Goal: Use online tool/utility: Utilize a website feature to perform a specific function

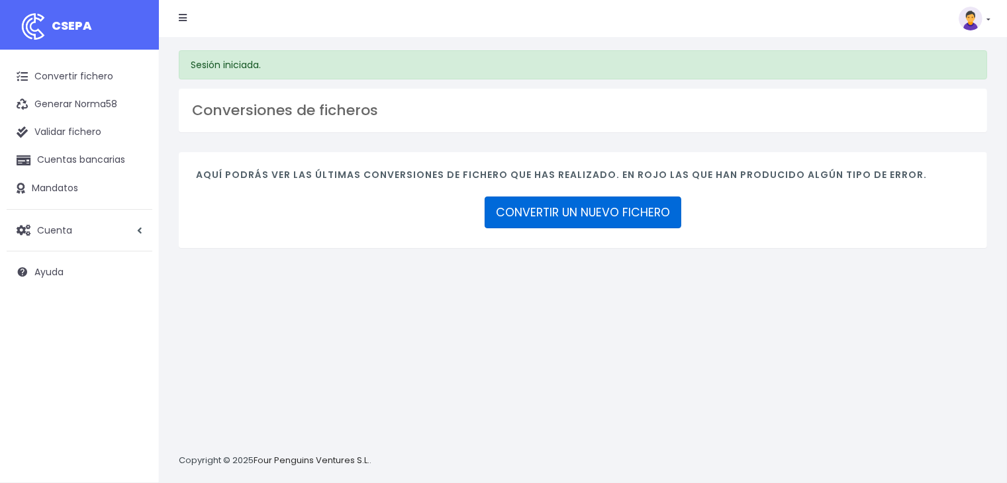
click at [586, 227] on link "CONVERTIR UN NUEVO FICHERO" at bounding box center [583, 213] width 197 height 32
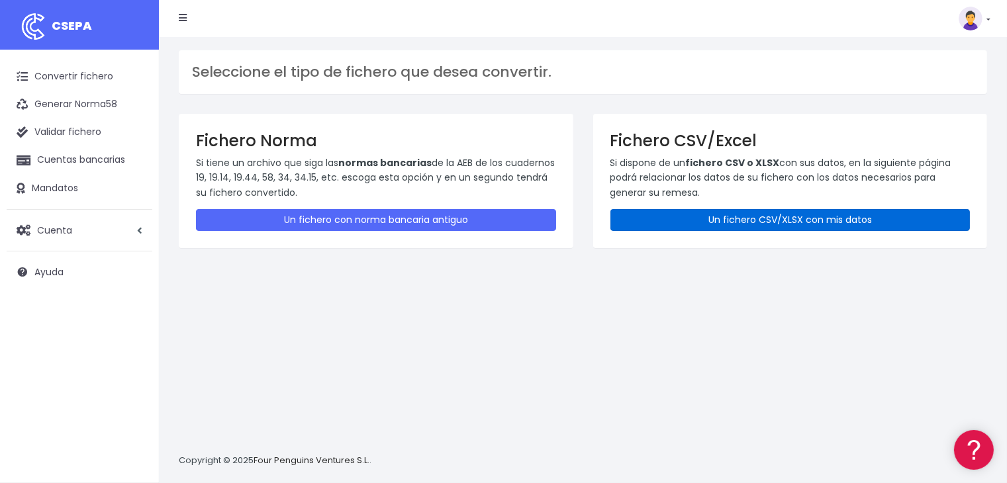
click at [765, 214] on link "Un fichero CSV/XLSX con mis datos" at bounding box center [790, 220] width 360 height 22
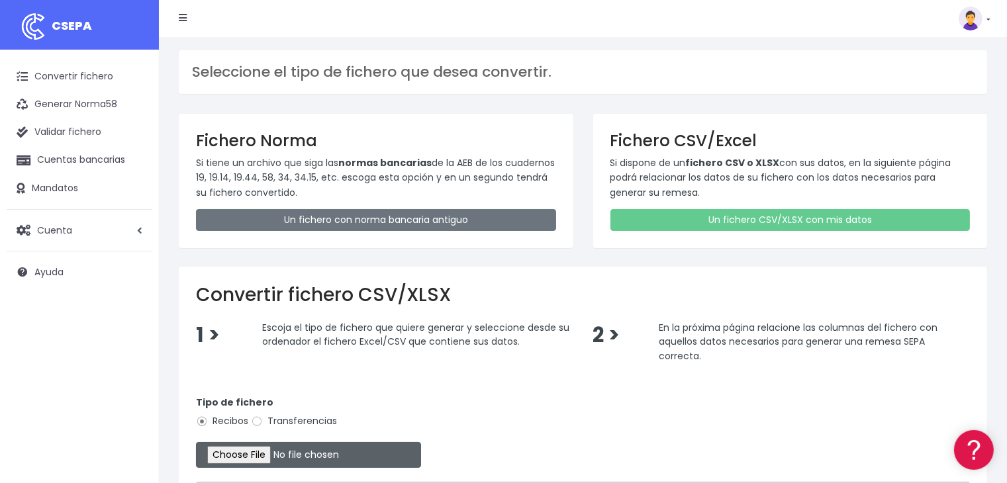
click at [259, 446] on input "file" at bounding box center [308, 455] width 225 height 26
type input "C:\fakepath\Remesa Comungest 10-10-25.xlsx"
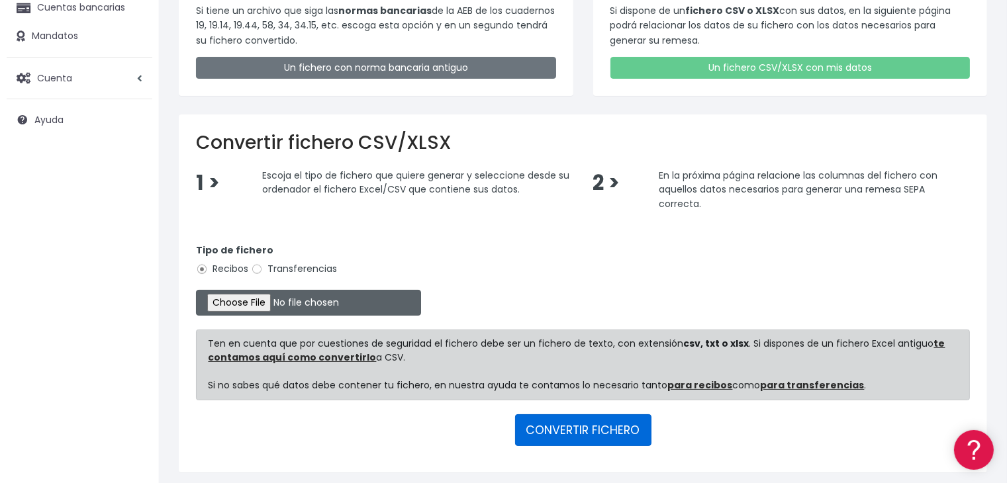
scroll to position [197, 0]
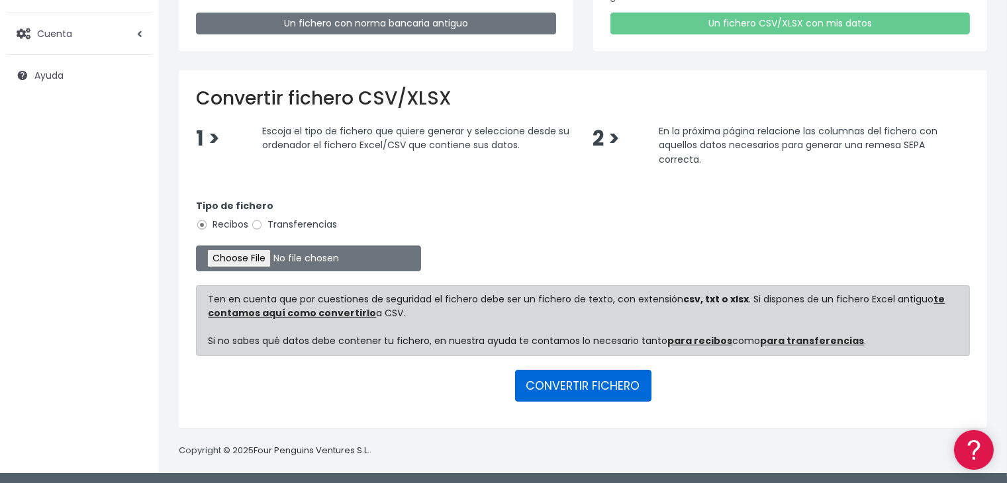
click at [572, 378] on button "CONVERTIR FICHERO" at bounding box center [583, 386] width 136 height 32
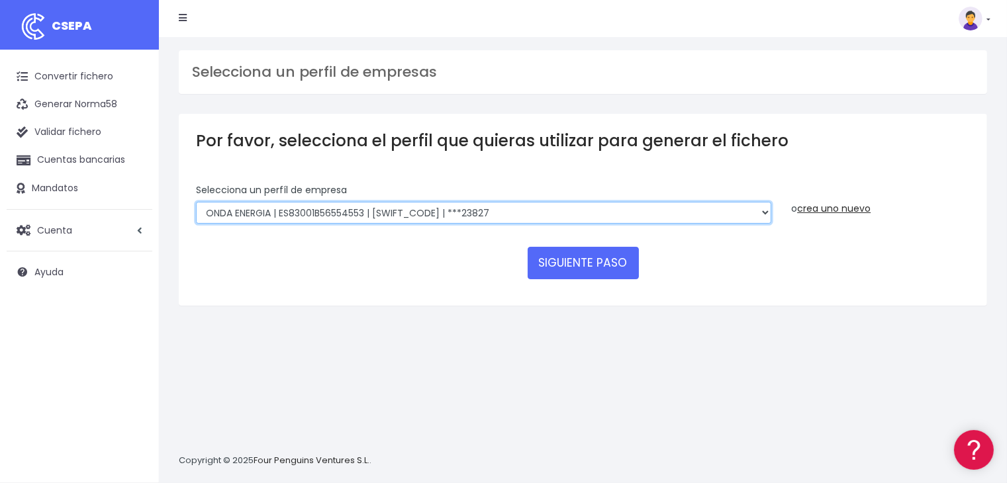
click at [585, 209] on select "ONDA ENERGIA | ES83001B56554553 | CCRIES2AXXX | ***23827 AICAVE | ES18001B19731…" at bounding box center [483, 213] width 575 height 23
select select "2843"
click at [196, 202] on select "ONDA ENERGIA | ES83001B56554553 | CCRIES2AXXX | ***23827 AICAVE | ES18001B19731…" at bounding box center [483, 213] width 575 height 23
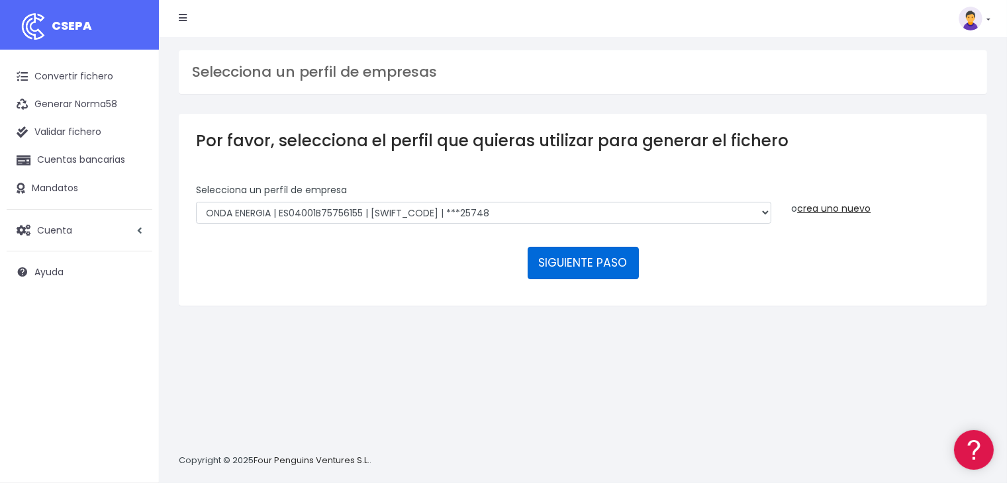
click at [578, 267] on button "SIGUIENTE PASO" at bounding box center [583, 263] width 111 height 32
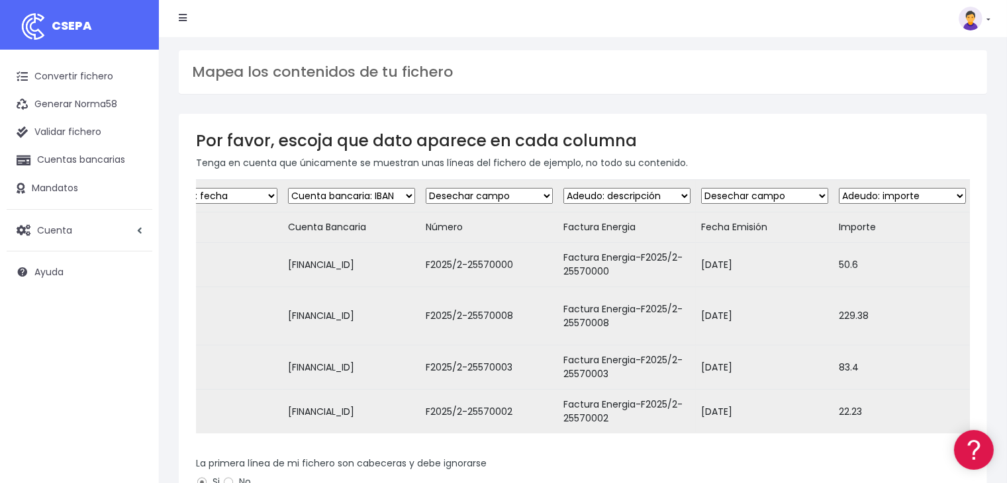
scroll to position [260, 0]
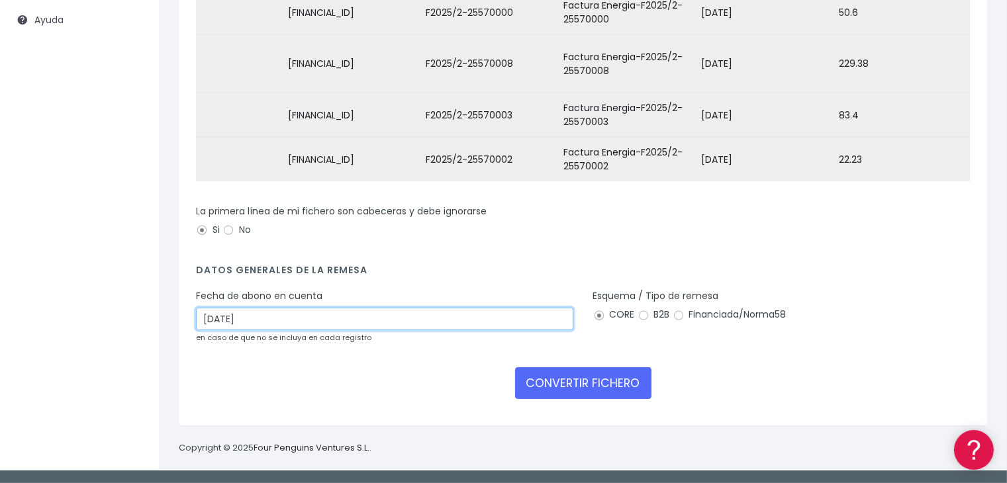
click at [410, 316] on input "12/10/2025" at bounding box center [384, 319] width 377 height 23
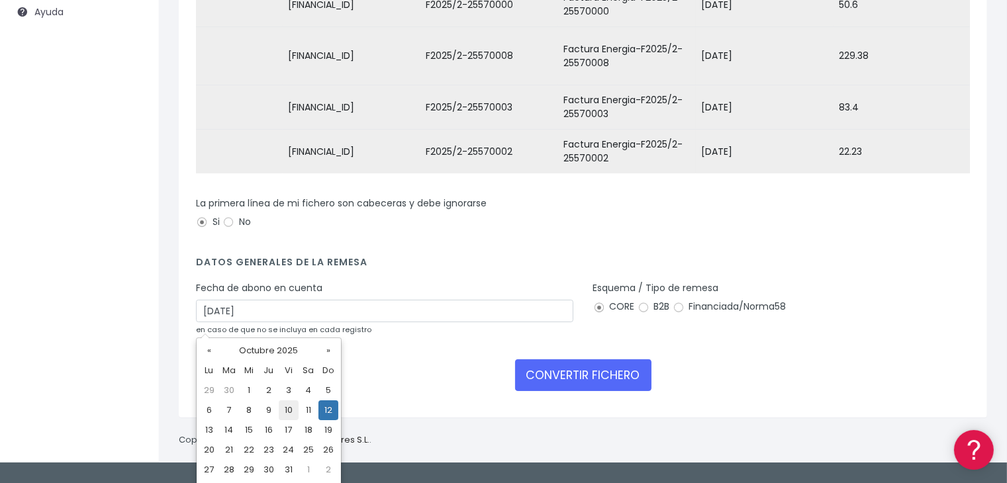
click at [294, 407] on td "10" at bounding box center [289, 410] width 20 height 20
type input "10/10/2025"
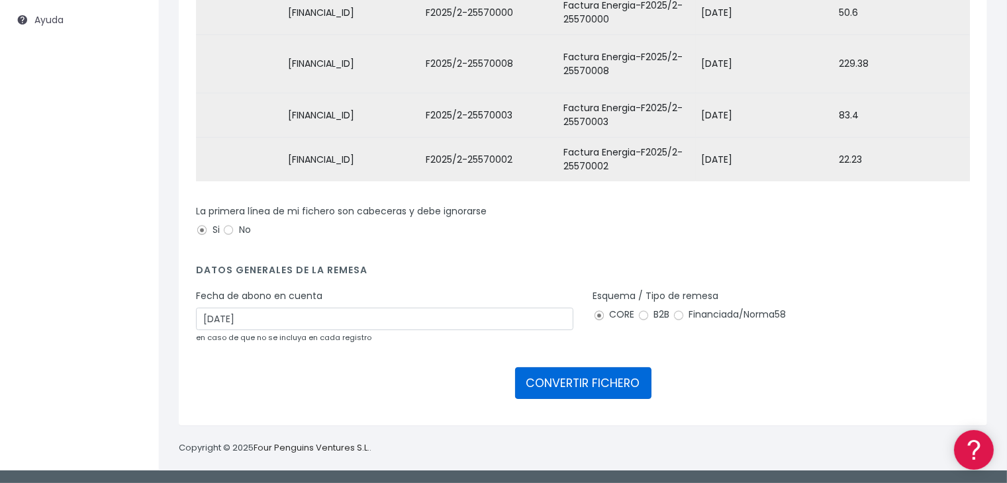
click at [563, 379] on button "CONVERTIR FICHERO" at bounding box center [583, 383] width 136 height 32
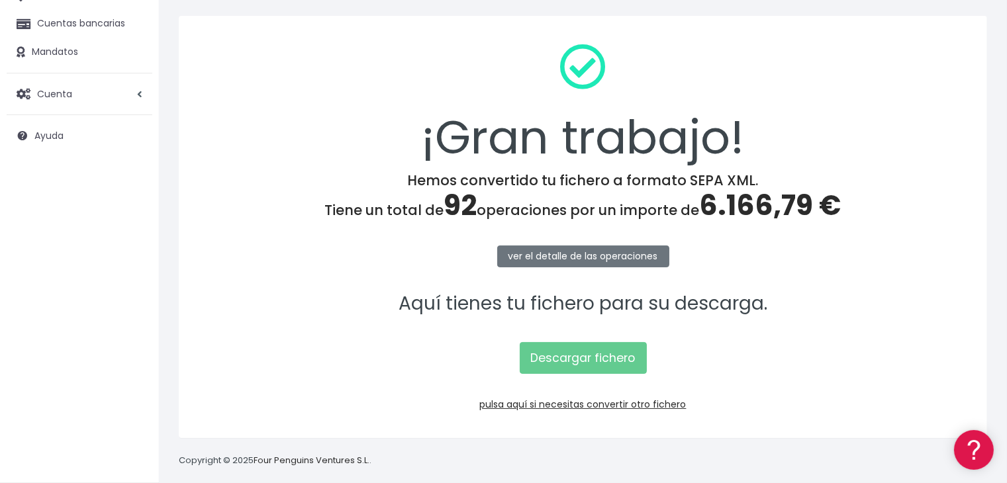
scroll to position [148, 0]
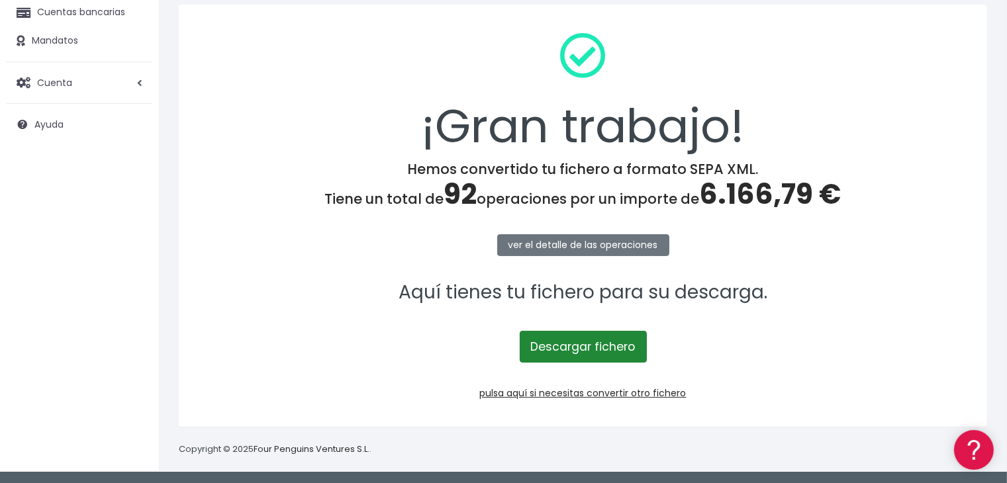
click at [571, 344] on link "Descargar fichero" at bounding box center [583, 347] width 127 height 32
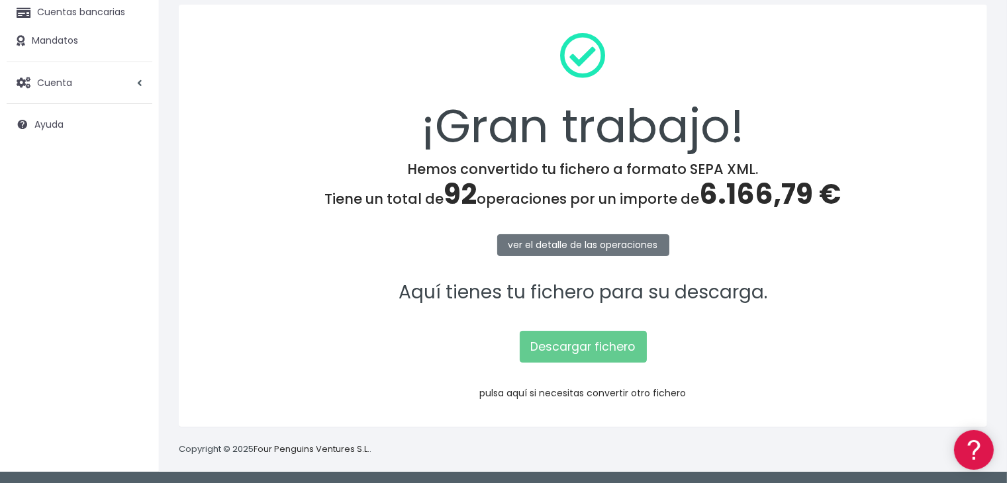
click at [596, 391] on link "pulsa aquí si necesitas convertir otro fichero" at bounding box center [583, 393] width 207 height 13
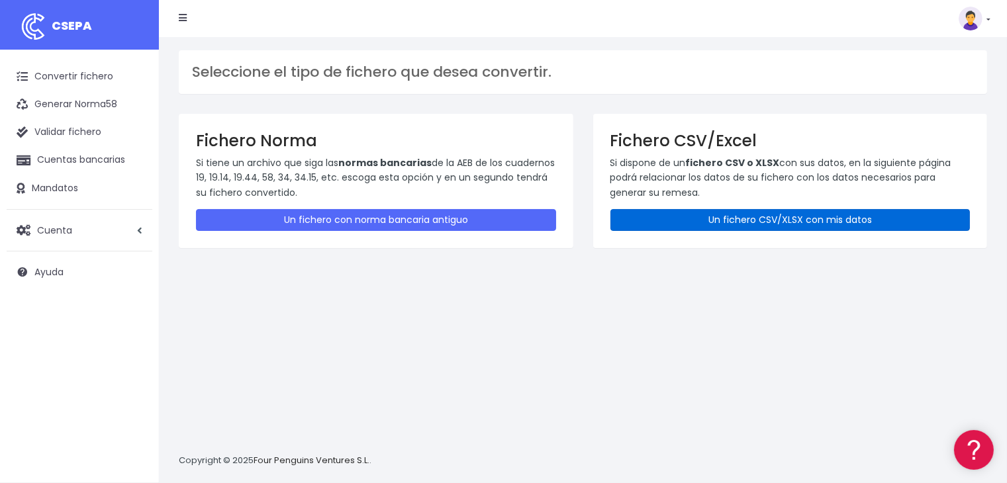
click at [820, 220] on link "Un fichero CSV/XLSX con mis datos" at bounding box center [790, 220] width 360 height 22
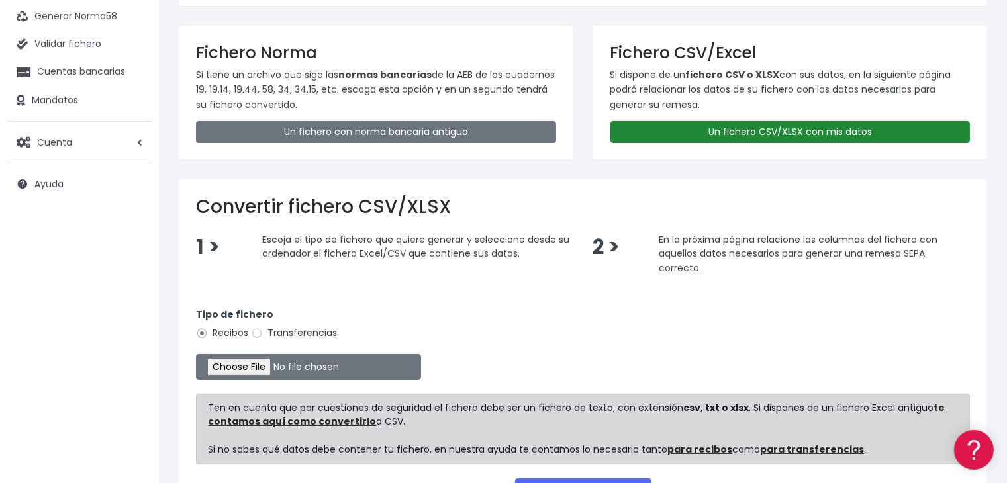
scroll to position [197, 0]
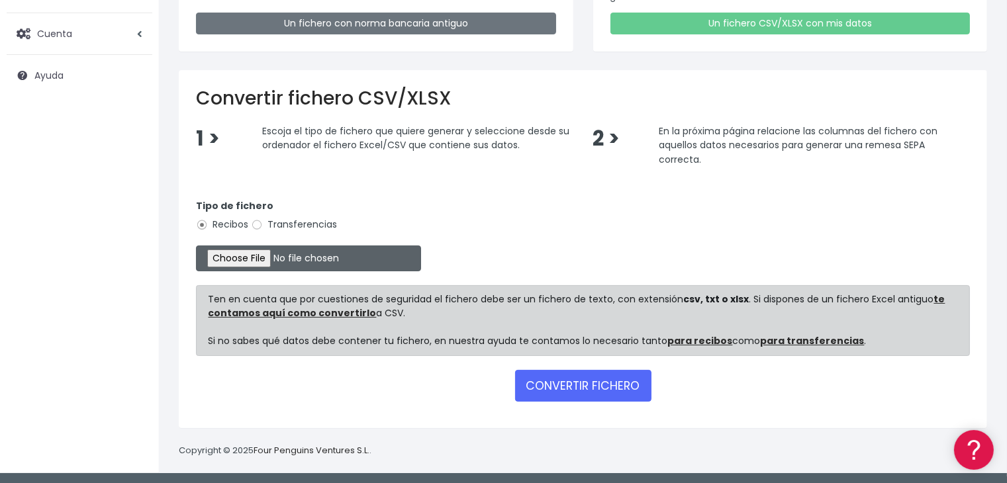
click at [256, 255] on input "file" at bounding box center [308, 259] width 225 height 26
type input "C:\fakepath\Remesa Gestion 10-10-25.xlsx"
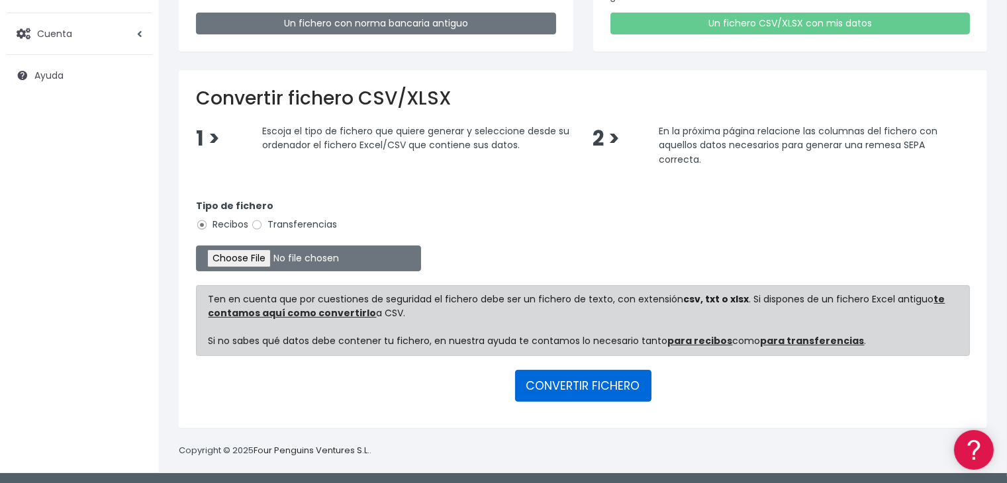
click at [583, 387] on button "CONVERTIR FICHERO" at bounding box center [583, 386] width 136 height 32
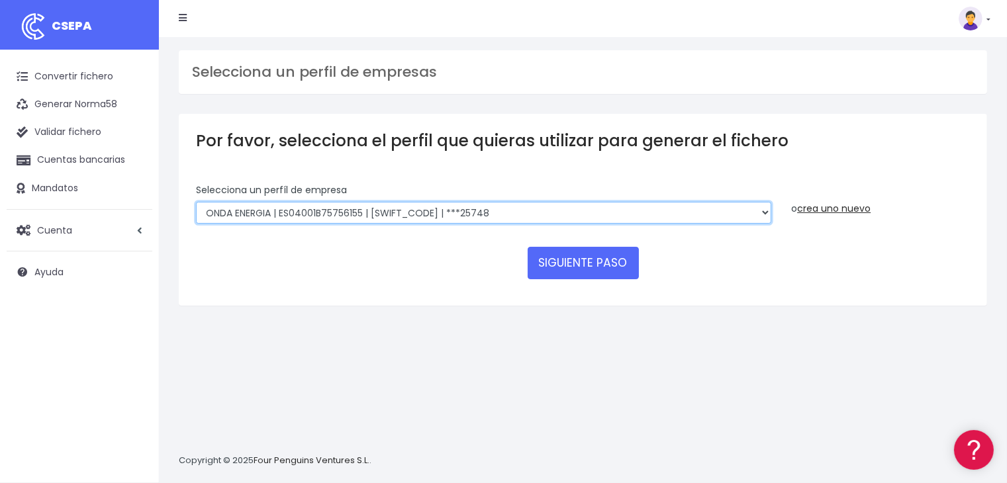
click at [588, 216] on select "ONDA ENERGIA | ES83001B56554553 | [SWIFT_CODE] | ***23827 AICAVE | ES18001B1973…" at bounding box center [483, 213] width 575 height 23
select select "2848"
click at [196, 202] on select "ONDA ENERGIA | ES83001B56554553 | [SWIFT_CODE] | ***23827 AICAVE | ES18001B1973…" at bounding box center [483, 213] width 575 height 23
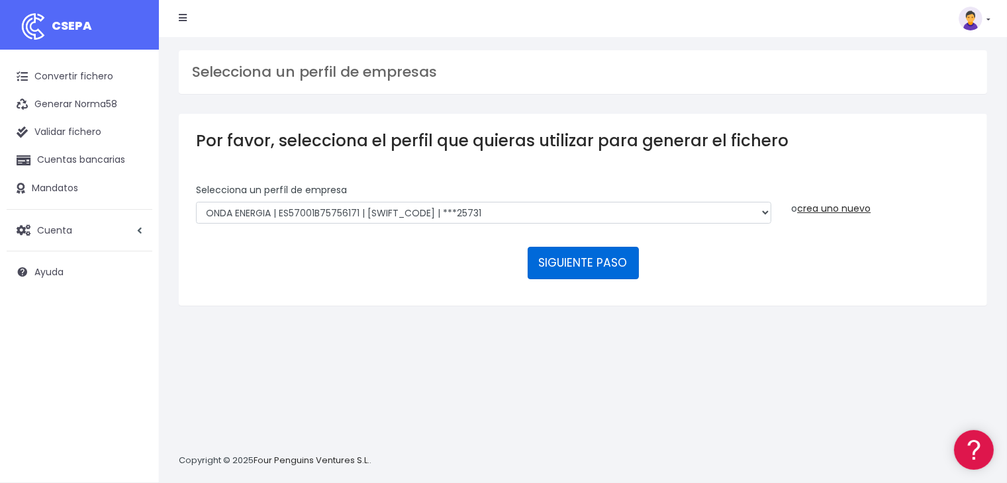
click at [582, 264] on button "SIGUIENTE PASO" at bounding box center [583, 263] width 111 height 32
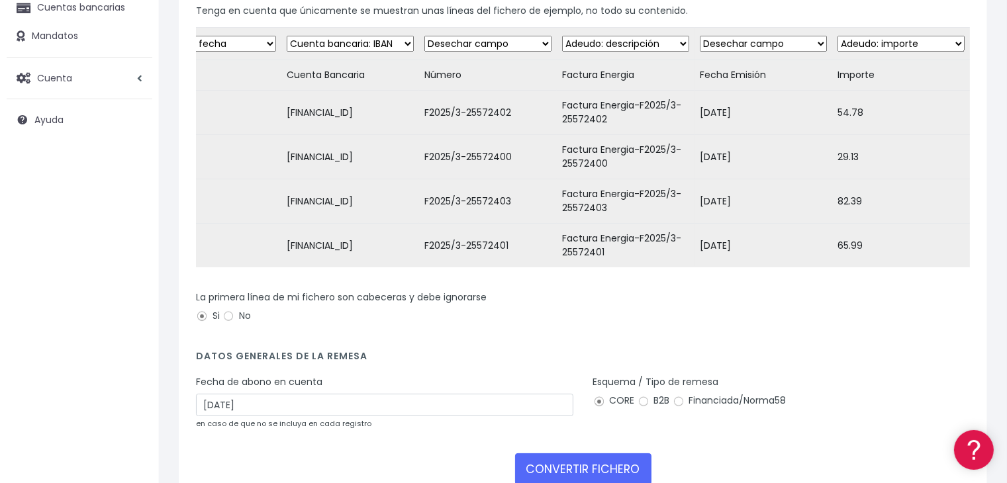
scroll to position [246, 0]
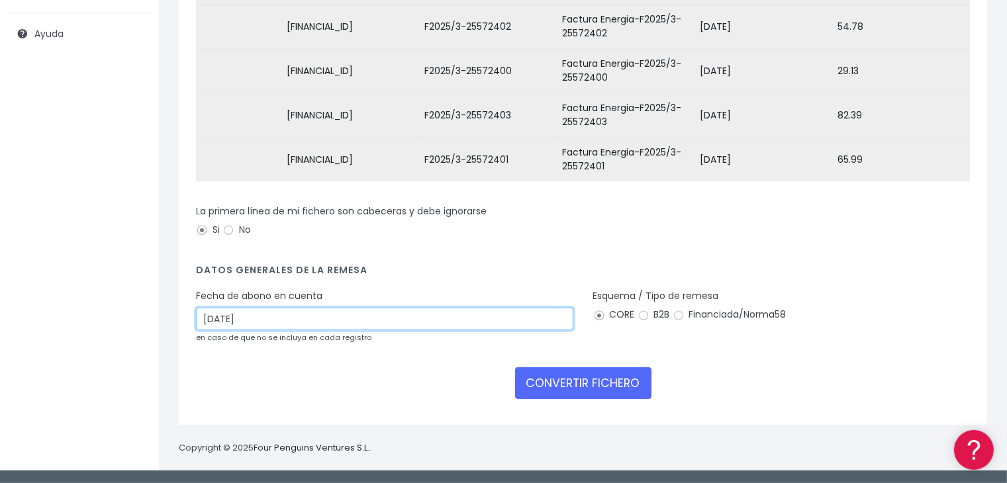
click at [538, 323] on input "12/10/2025" at bounding box center [384, 319] width 377 height 23
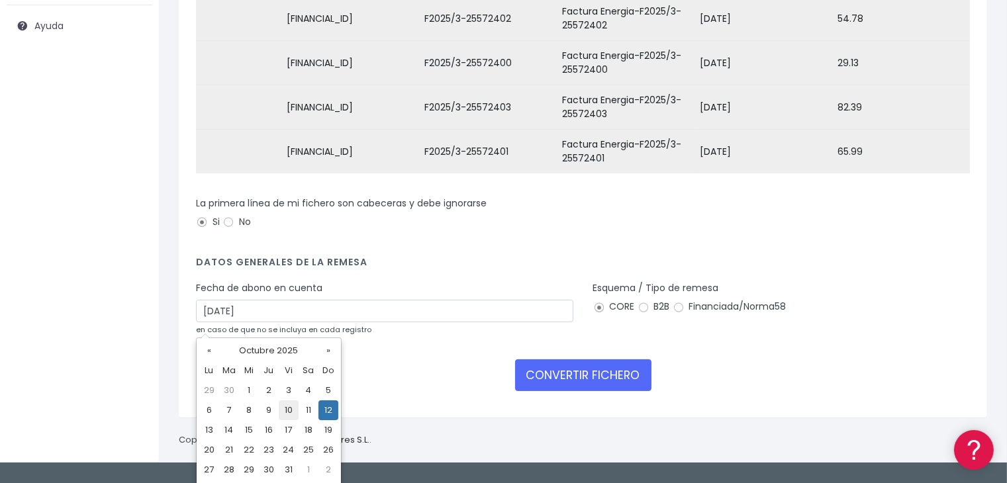
click at [287, 410] on td "10" at bounding box center [289, 410] width 20 height 20
type input "10/10/2025"
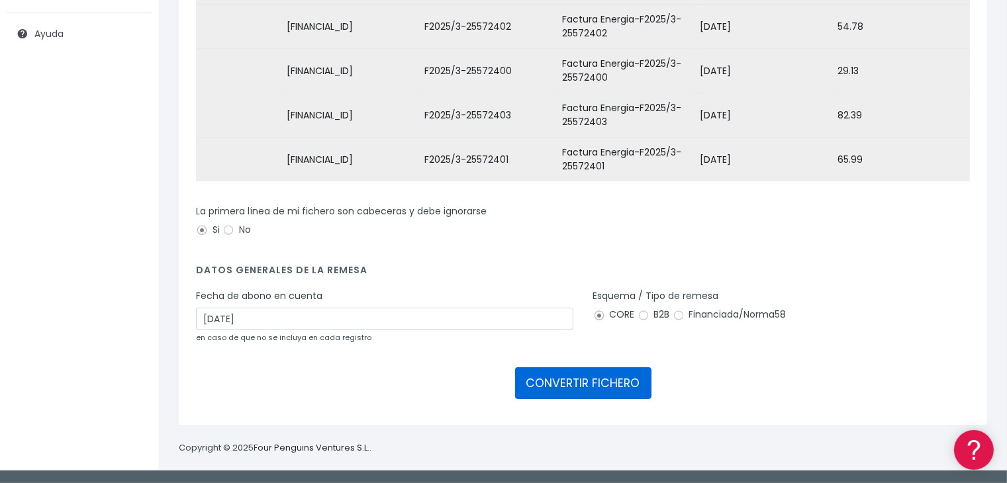
click at [577, 373] on button "CONVERTIR FICHERO" at bounding box center [583, 383] width 136 height 32
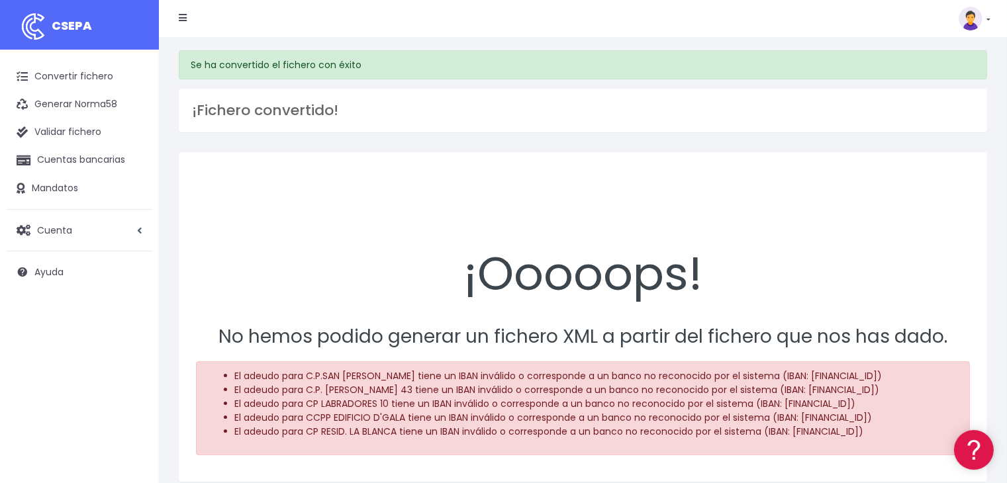
click at [730, 246] on div "¡Ooooops!" at bounding box center [583, 238] width 774 height 139
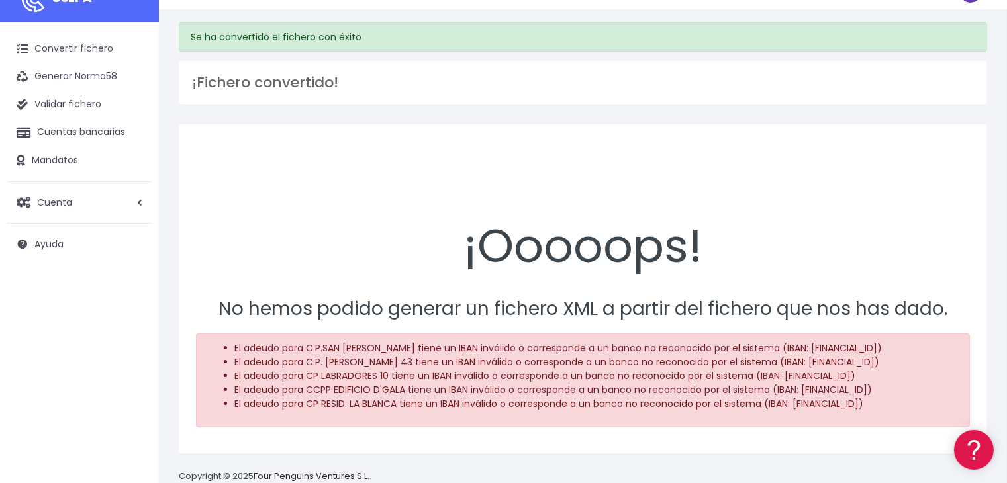
scroll to position [55, 0]
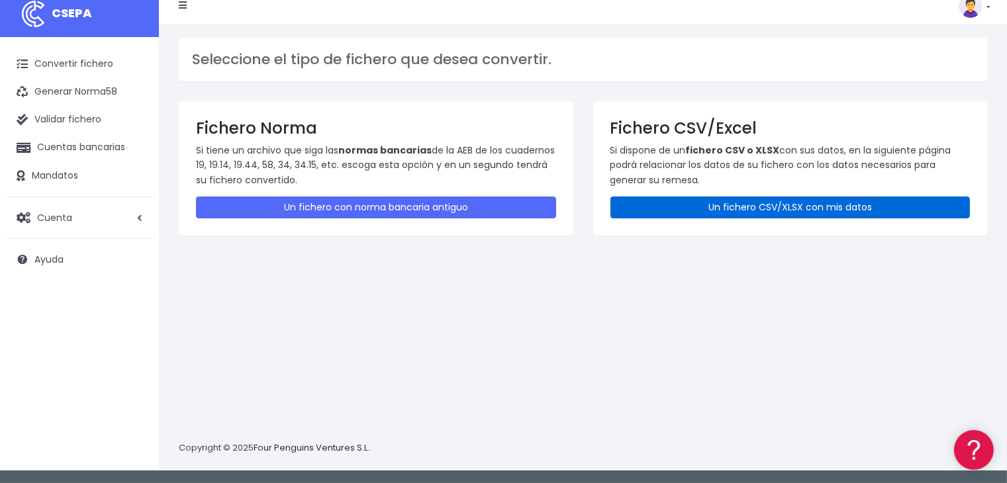
click at [763, 197] on link "Un fichero CSV/XLSX con mis datos" at bounding box center [790, 208] width 360 height 22
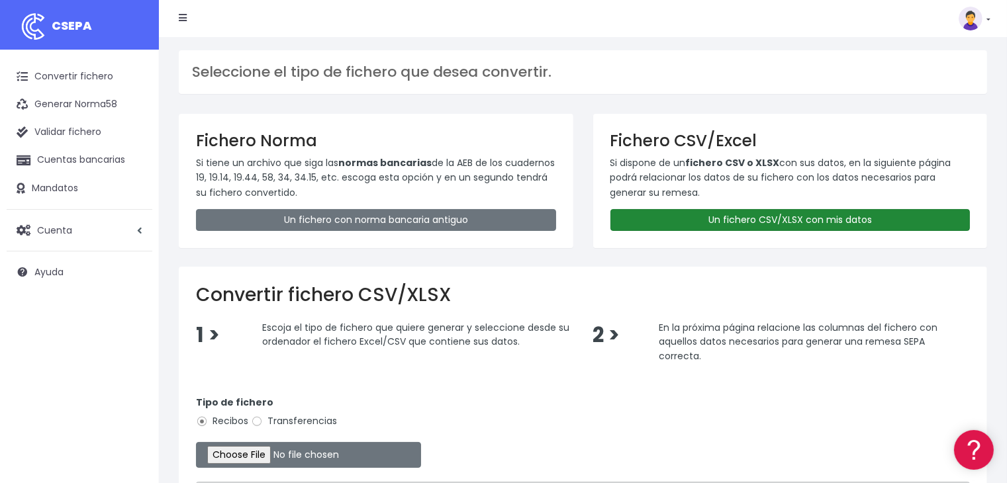
click at [749, 218] on link "Un fichero CSV/XLSX con mis datos" at bounding box center [790, 220] width 360 height 22
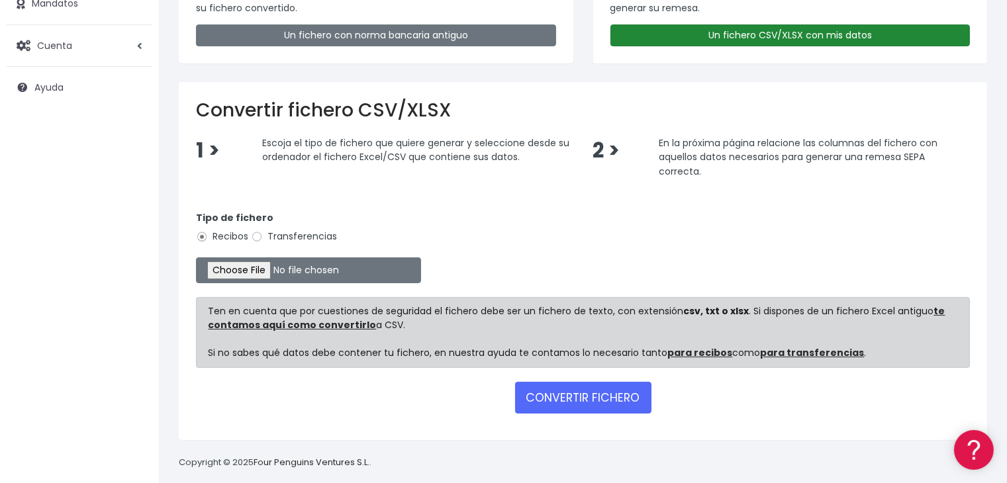
scroll to position [197, 0]
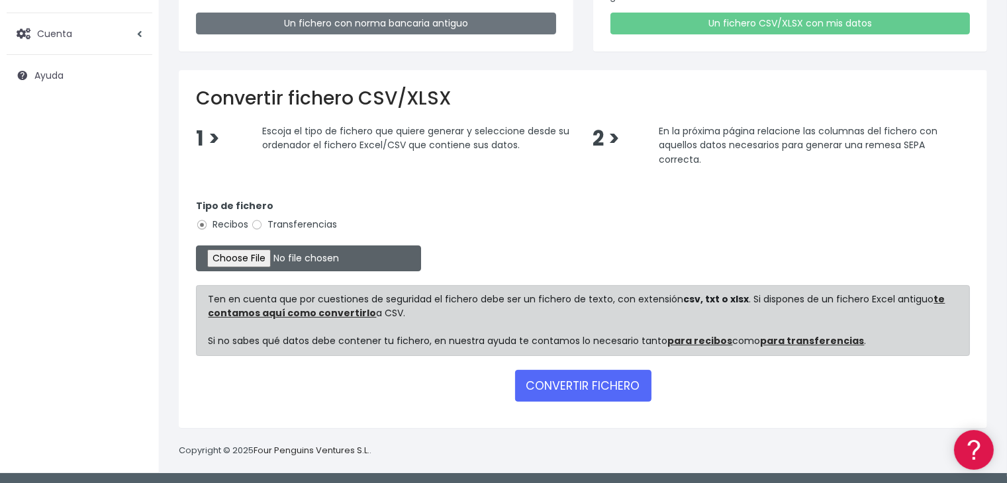
click at [269, 254] on input "file" at bounding box center [308, 259] width 225 height 26
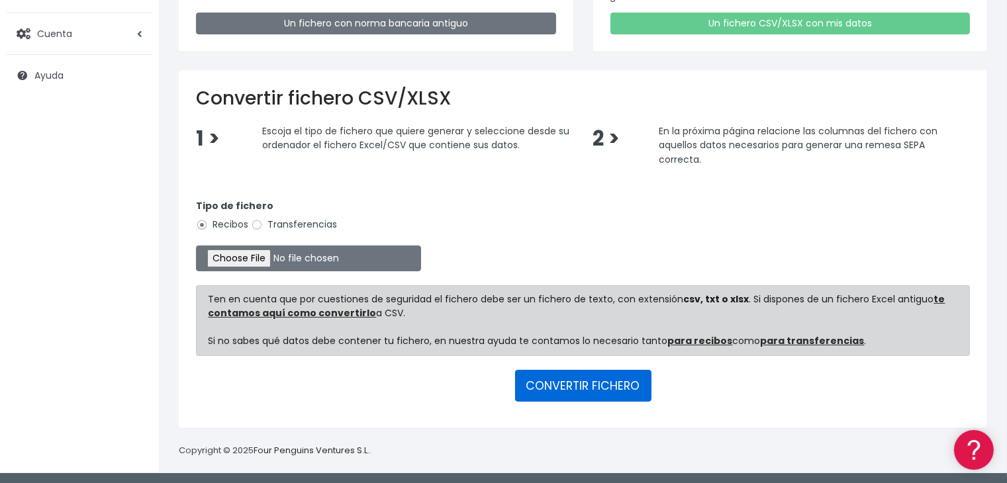
click at [594, 387] on button "CONVERTIR FICHERO" at bounding box center [583, 386] width 136 height 32
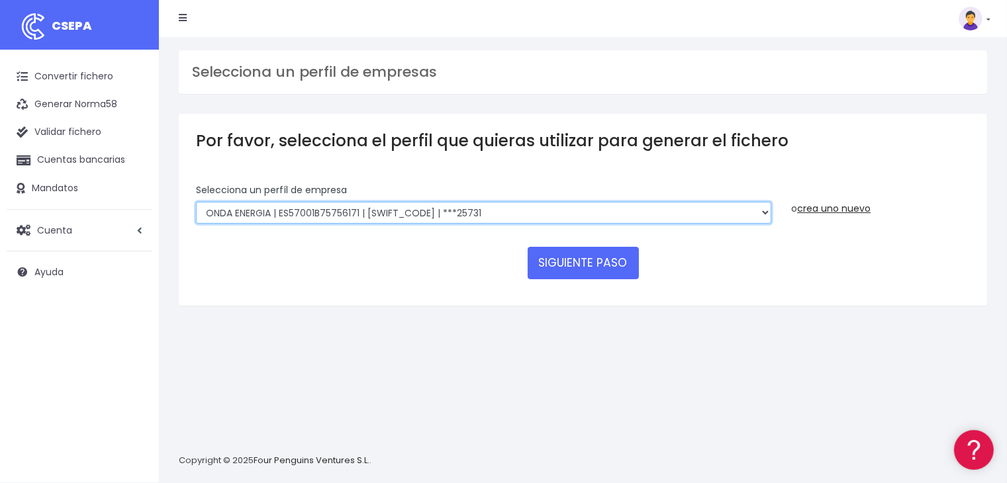
click at [590, 214] on select "ONDA ENERGIA | ES83001B56554553 | [SWIFT_CODE] | ***23827 AICAVE | ES18001B1973…" at bounding box center [483, 213] width 575 height 23
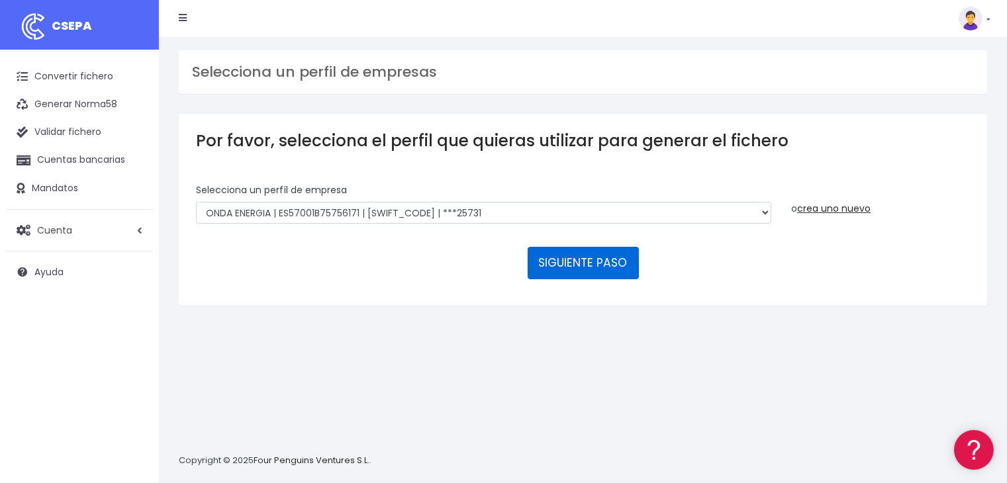
click at [569, 261] on button "SIGUIENTE PASO" at bounding box center [583, 263] width 111 height 32
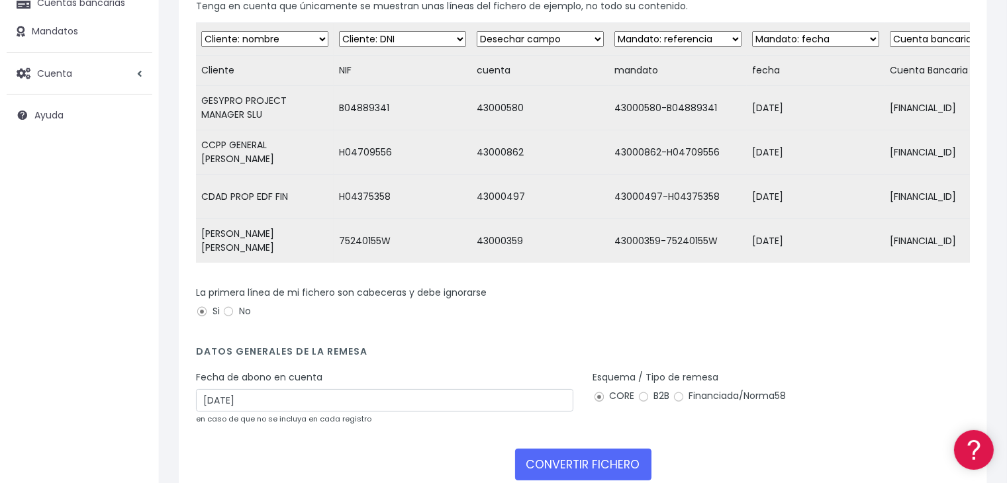
scroll to position [180, 0]
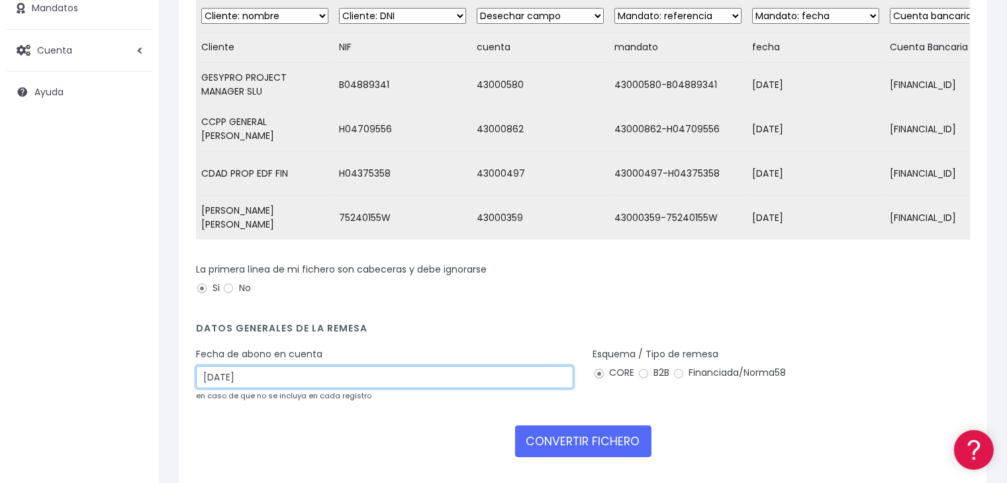
click at [395, 386] on input "[DATE]" at bounding box center [384, 377] width 377 height 23
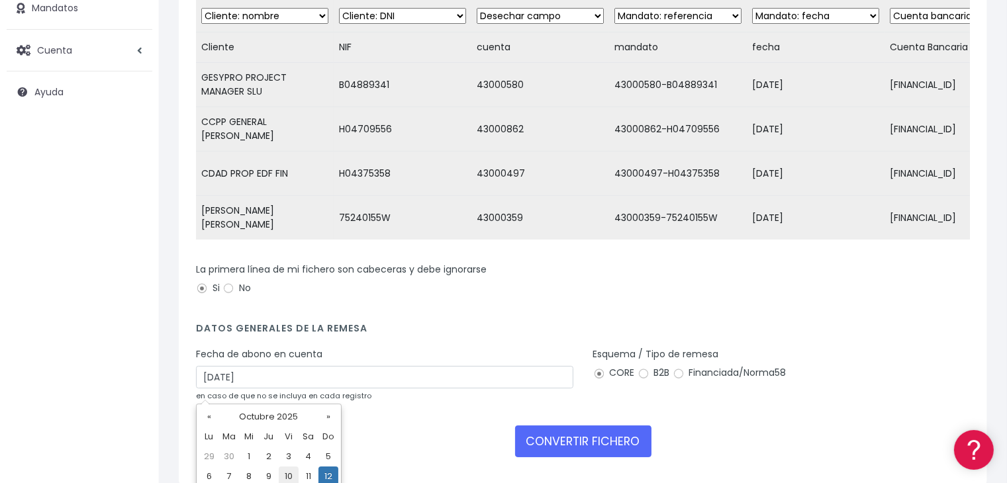
click at [287, 475] on td "10" at bounding box center [289, 477] width 20 height 20
type input "[DATE]"
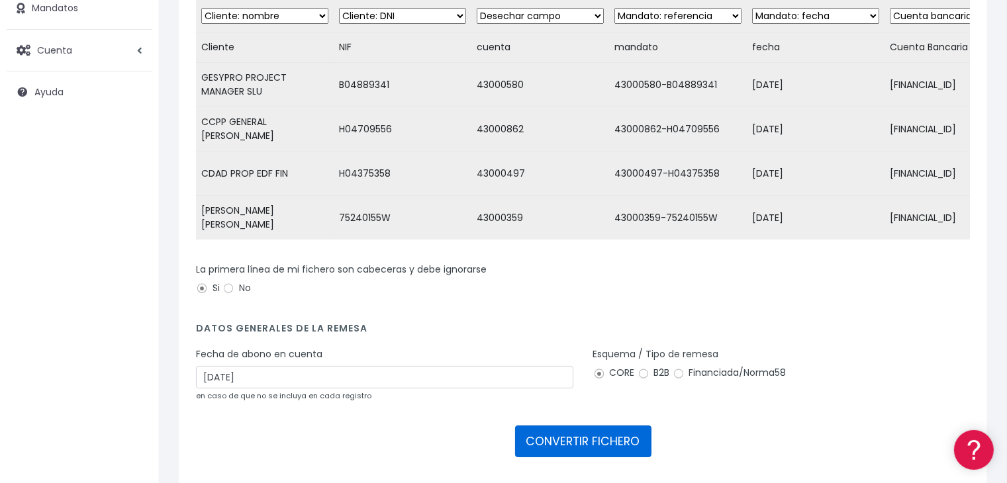
click at [614, 455] on button "CONVERTIR FICHERO" at bounding box center [583, 442] width 136 height 32
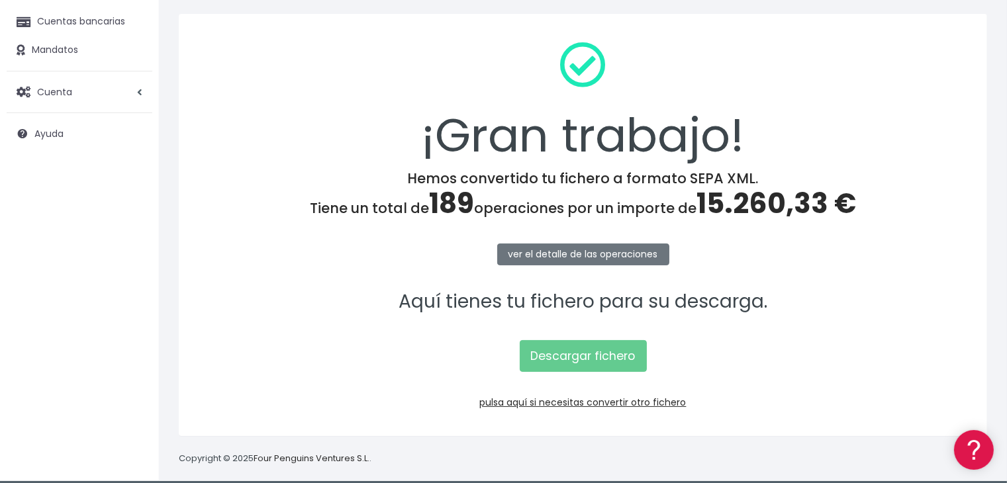
scroll to position [148, 0]
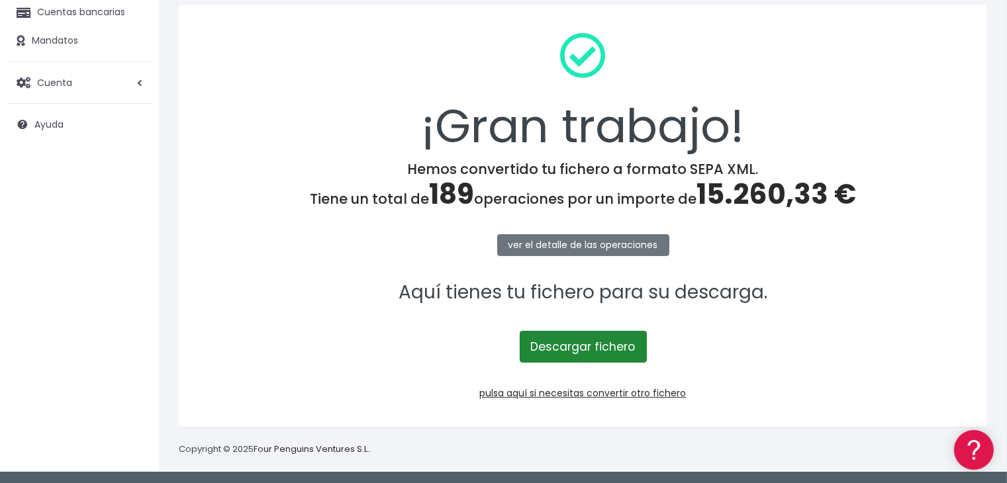
click at [569, 346] on link "Descargar fichero" at bounding box center [583, 347] width 127 height 32
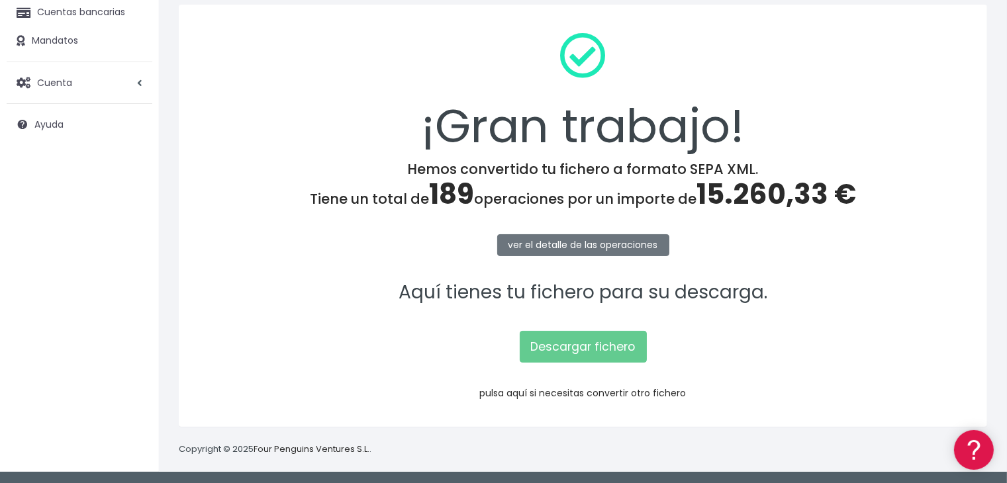
click at [550, 394] on link "pulsa aquí si necesitas convertir otro fichero" at bounding box center [583, 393] width 207 height 13
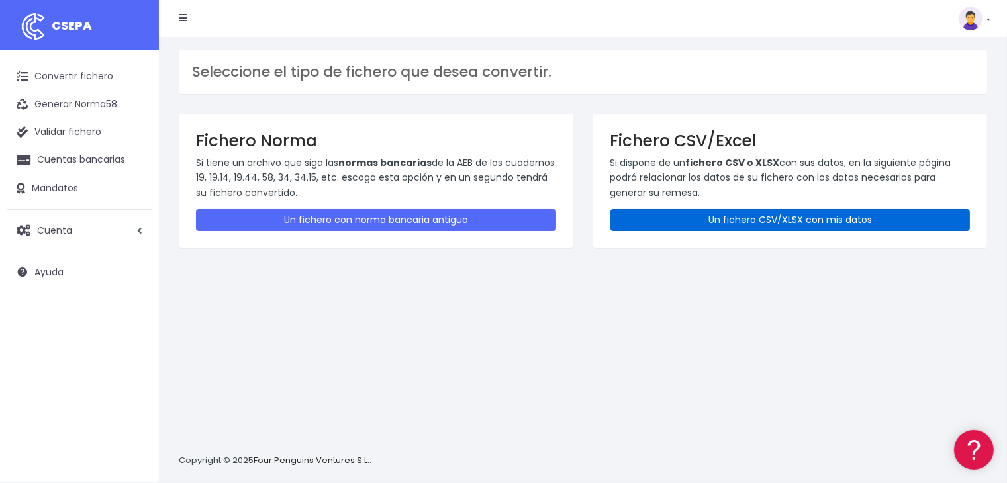
click at [737, 218] on link "Un fichero CSV/XLSX con mis datos" at bounding box center [790, 220] width 360 height 22
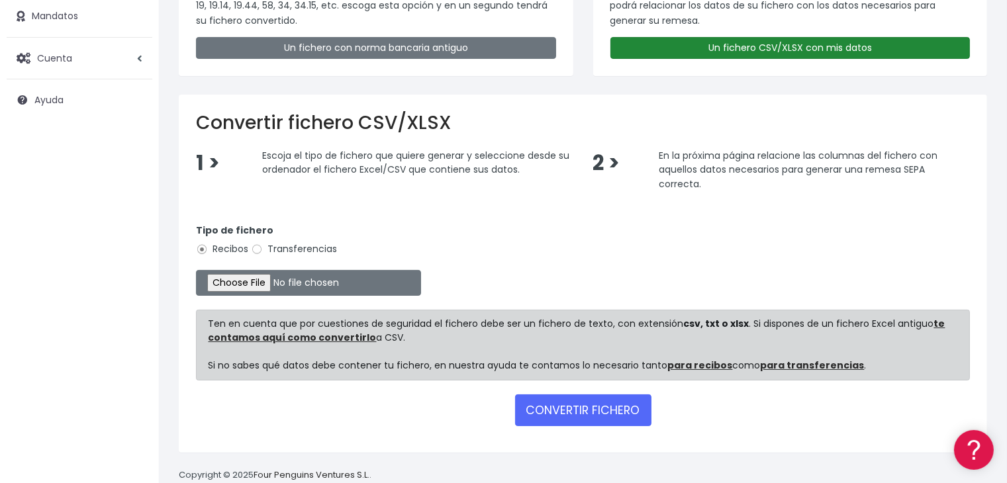
scroll to position [197, 0]
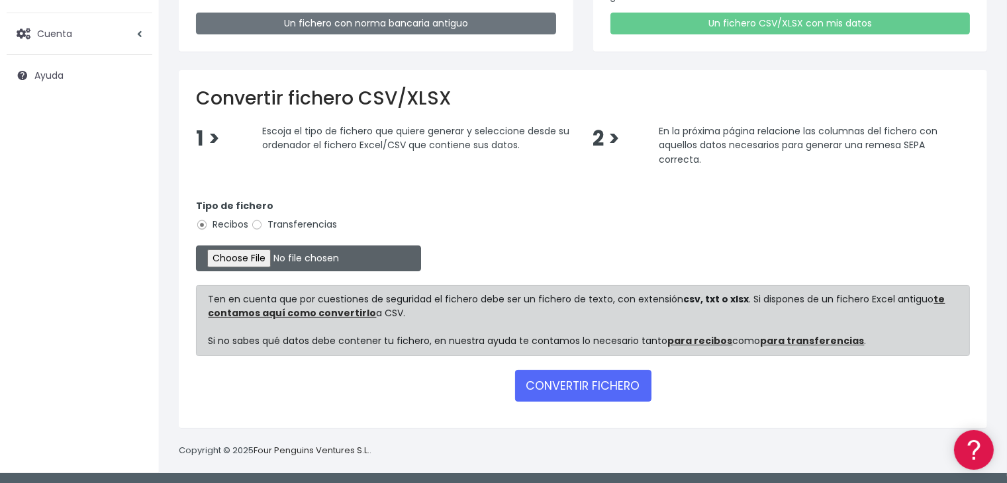
click at [271, 260] on input "file" at bounding box center [308, 259] width 225 height 26
type input "C:\fakepath\Remesa Jocarfe 10-10-25.xlsx"
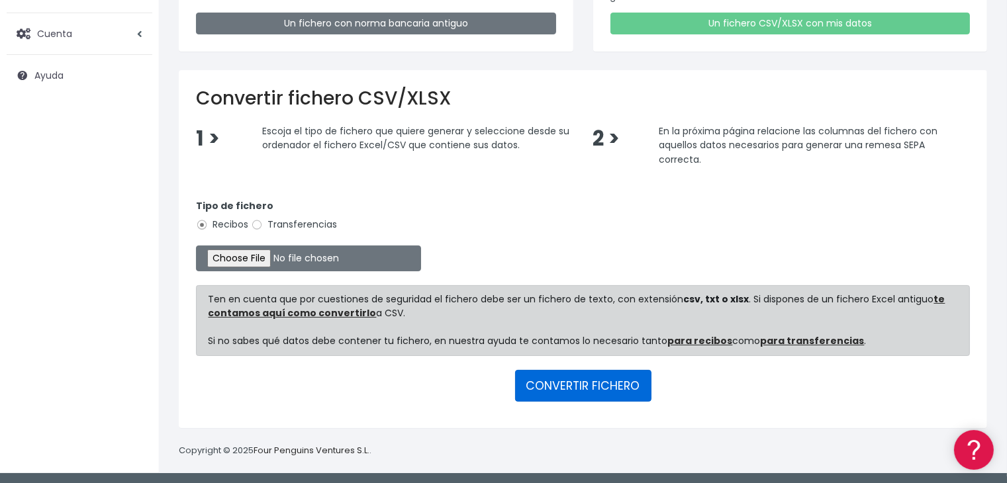
click at [585, 386] on button "CONVERTIR FICHERO" at bounding box center [583, 386] width 136 height 32
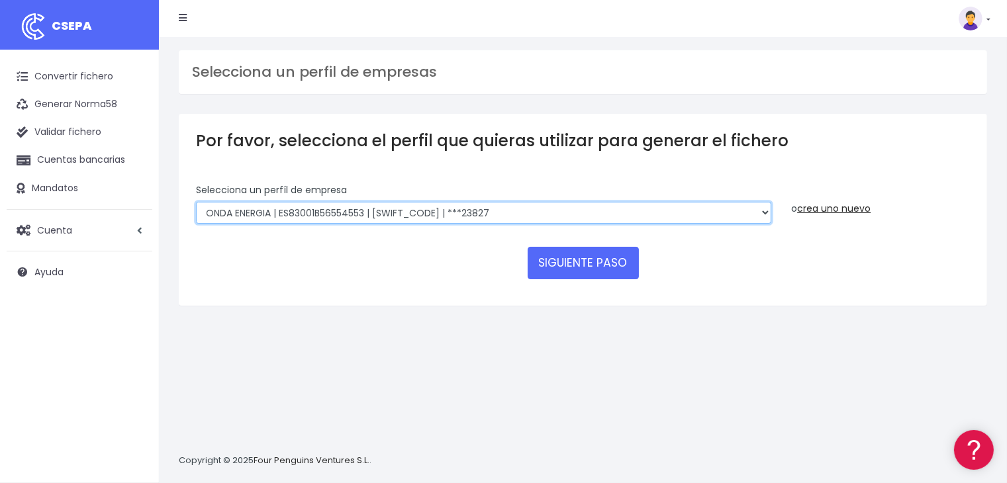
click at [553, 212] on select "ONDA ENERGIA | ES83001B56554553 | [SWIFT_CODE] | ***23827 AICAVE | ES18001B1973…" at bounding box center [483, 213] width 575 height 23
click at [618, 210] on select "ONDA ENERGIA | ES83001B56554553 | [SWIFT_CODE] | ***23827 AICAVE | ES18001B1973…" at bounding box center [483, 213] width 575 height 23
select select "2607"
click at [196, 202] on select "ONDA ENERGIA | ES83001B56554553 | [SWIFT_CODE] | ***23827 AICAVE | ES18001B1973…" at bounding box center [483, 213] width 575 height 23
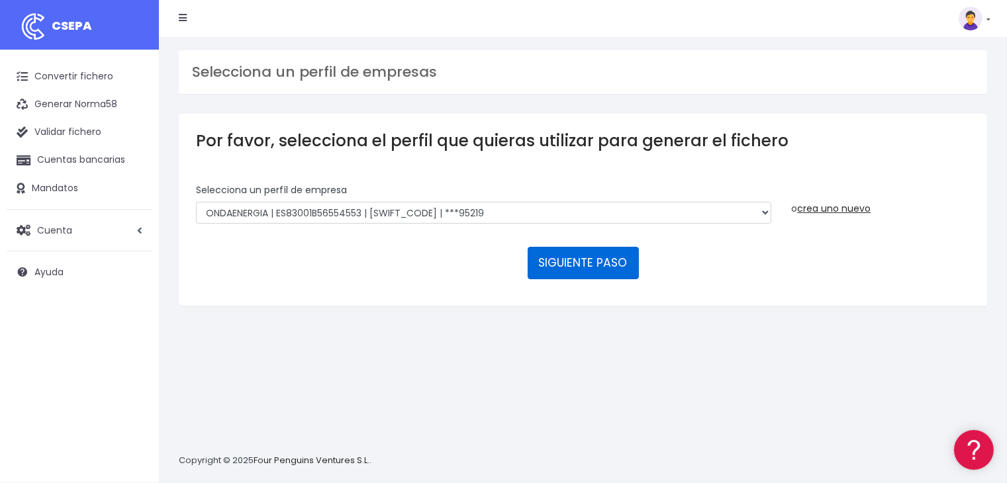
click at [585, 267] on button "SIGUIENTE PASO" at bounding box center [583, 263] width 111 height 32
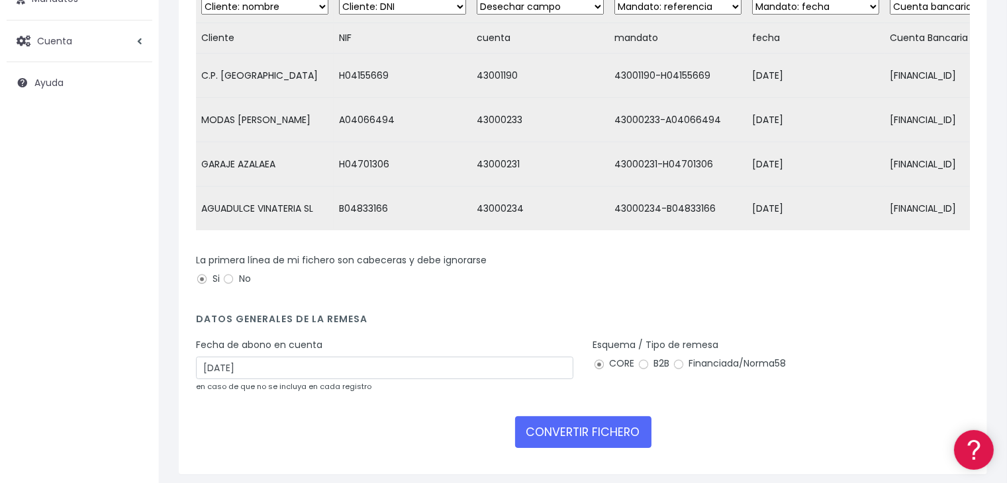
scroll to position [246, 0]
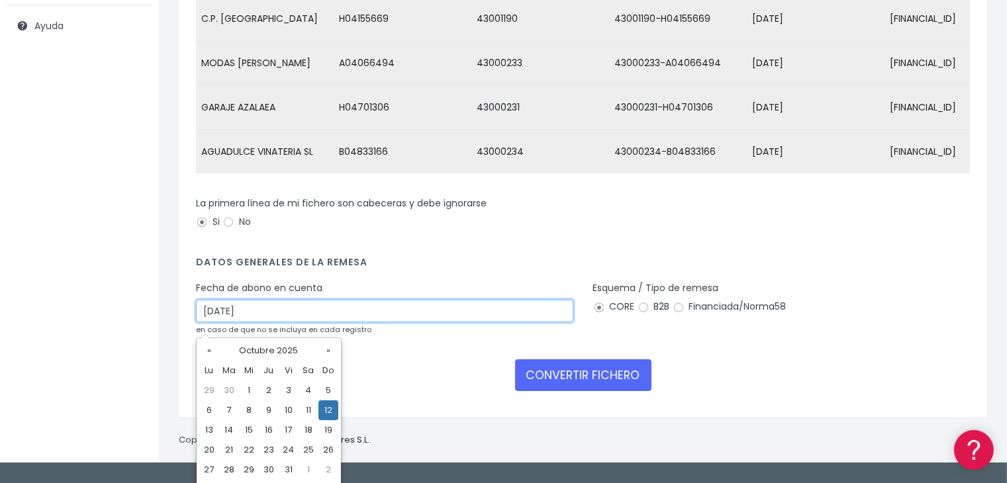
click at [535, 322] on input "[DATE]" at bounding box center [384, 311] width 377 height 23
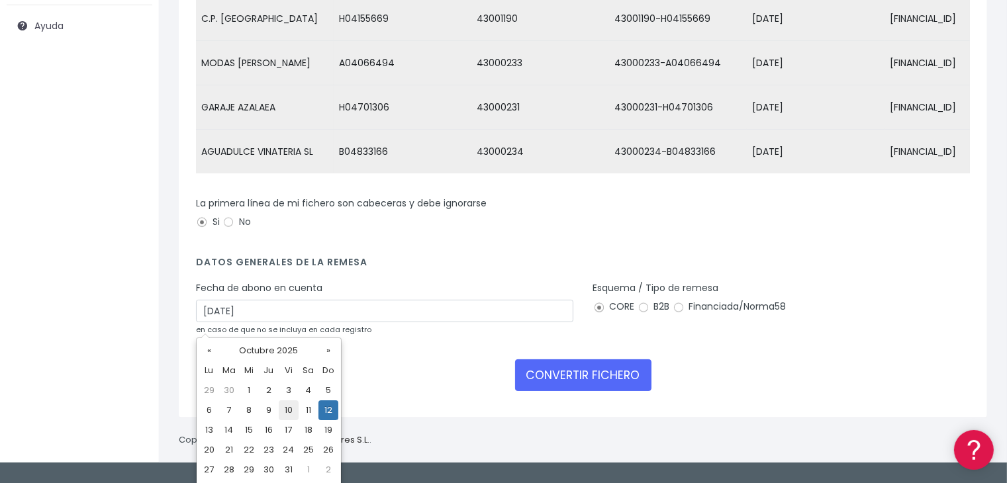
click at [283, 412] on td "10" at bounding box center [289, 410] width 20 height 20
type input "[DATE]"
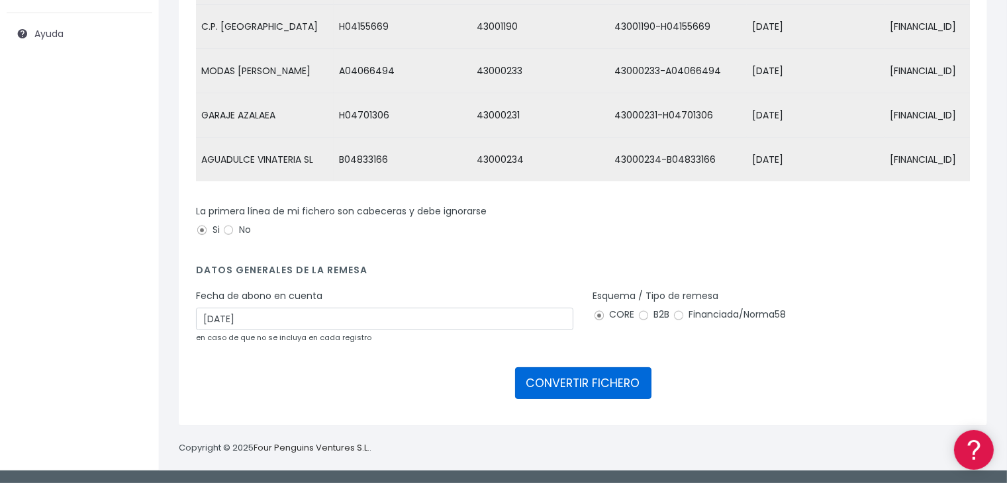
click at [590, 375] on button "CONVERTIR FICHERO" at bounding box center [583, 383] width 136 height 32
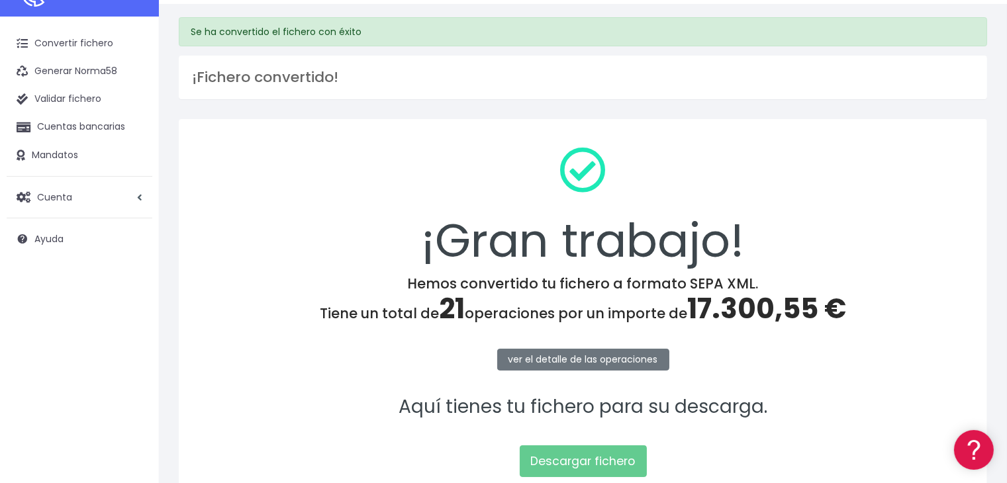
scroll to position [66, 0]
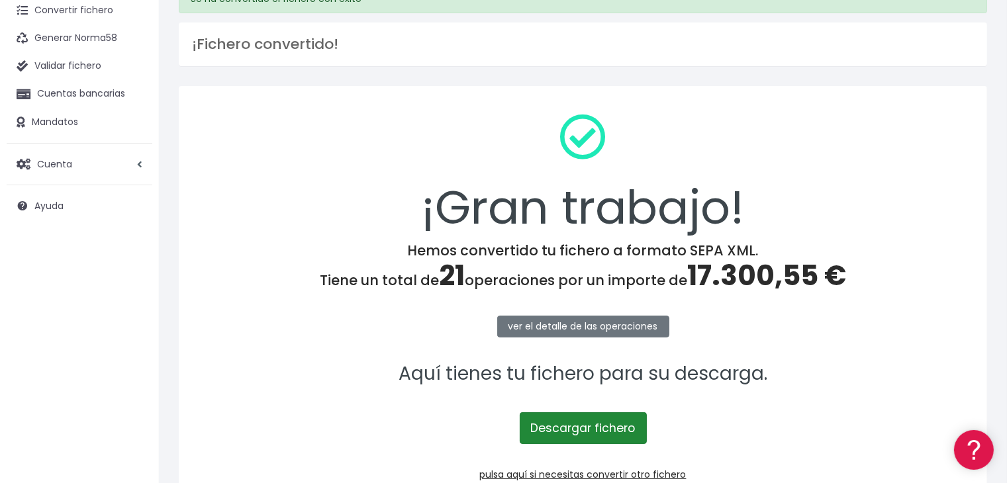
click at [594, 434] on link "Descargar fichero" at bounding box center [583, 428] width 127 height 32
